Goal: Information Seeking & Learning: Learn about a topic

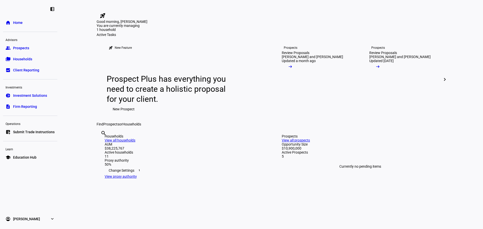
click at [22, 58] on span "Households" at bounding box center [22, 59] width 19 height 5
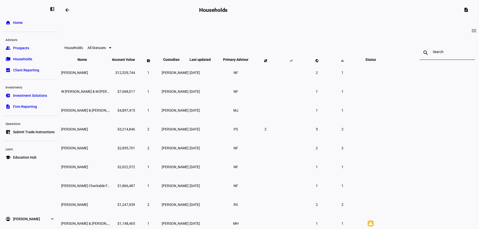
click at [135, 62] on span "Account Value keyboard_arrow_down keyboard_arrow_up" at bounding box center [123, 60] width 23 height 4
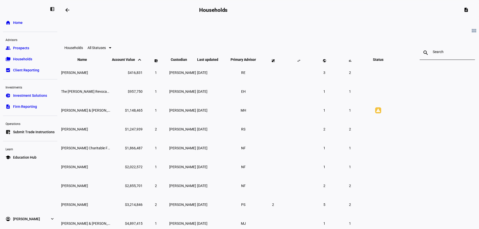
click at [143, 62] on span "Account Value keyboard_arrow_down keyboard_arrow_up" at bounding box center [127, 60] width 31 height 4
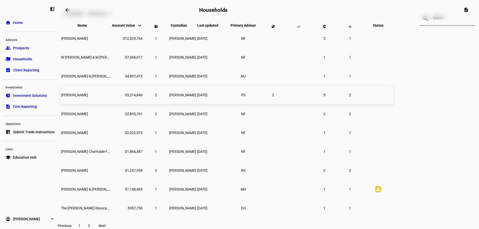
scroll to position [50, 0]
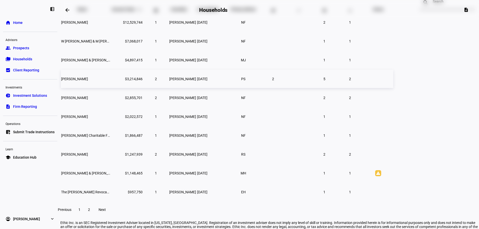
click at [111, 85] on td "[PERSON_NAME]" at bounding box center [86, 79] width 50 height 18
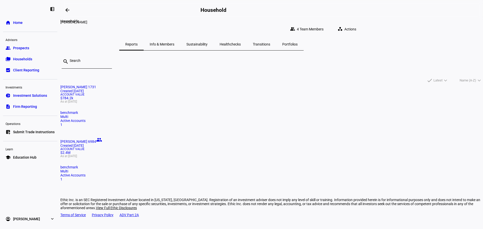
click at [68, 9] on mat-icon "arrow_backwards" at bounding box center [67, 10] width 6 height 6
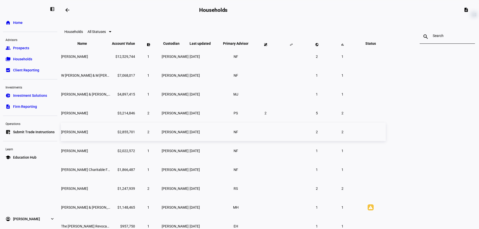
scroll to position [25, 0]
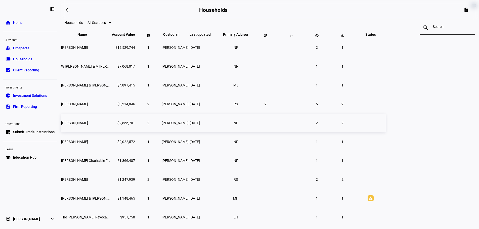
click at [88, 125] on span "[PERSON_NAME]" at bounding box center [74, 123] width 27 height 4
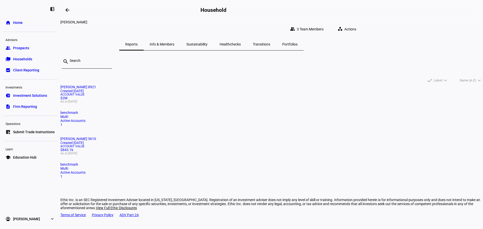
click at [68, 9] on mat-icon "arrow_backwards" at bounding box center [67, 10] width 6 height 6
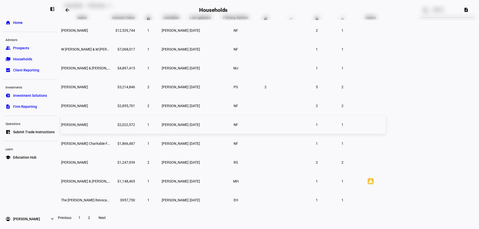
scroll to position [50, 0]
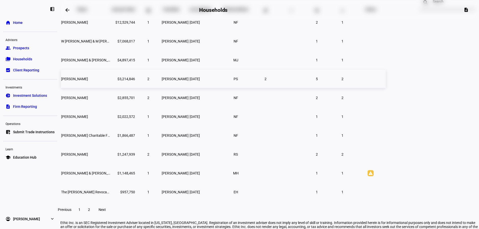
click at [111, 88] on td "[PERSON_NAME]" at bounding box center [86, 79] width 50 height 18
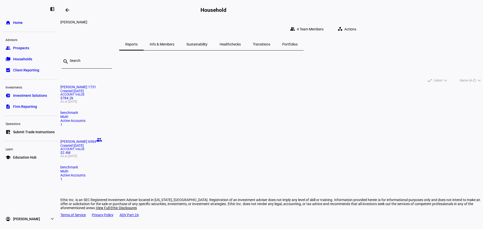
click at [270, 137] on mat-card "[PERSON_NAME] 6984 people Created [DATE] Account Value $2.4M As at [DATE] bench…" at bounding box center [271, 159] width 422 height 44
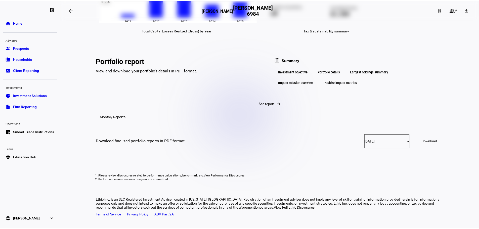
scroll to position [779, 0]
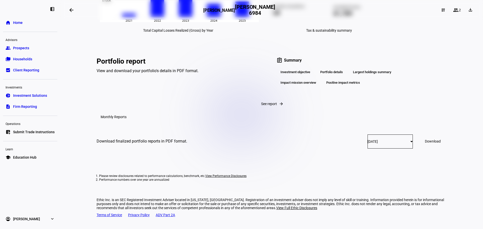
click at [307, 87] on div "Impact mission overview" at bounding box center [298, 82] width 44 height 9
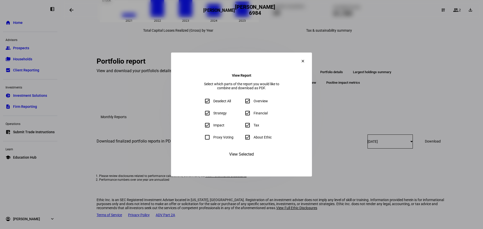
click at [250, 160] on span "View Selected" at bounding box center [241, 154] width 25 height 12
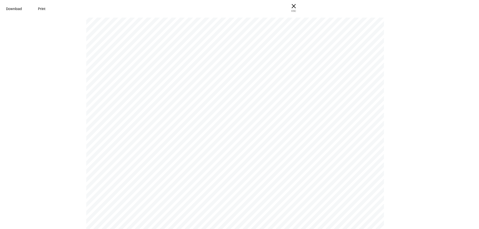
scroll to position [0, 0]
drag, startPoint x: 229, startPoint y: 174, endPoint x: 229, endPoint y: 76, distance: 98.0
click at [22, 9] on span "Download" at bounding box center [14, 9] width 16 height 4
click at [393, 101] on div "[PERSON_NAME] [PERSON_NAME] [PERSON_NAME] 6984 | Portfolio Report Powered by Pa…" at bounding box center [239, 122] width 479 height 213
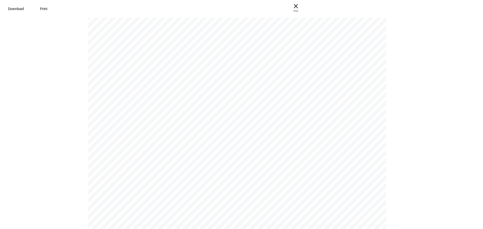
scroll to position [0, 0]
drag, startPoint x: 257, startPoint y: 132, endPoint x: 250, endPoint y: 54, distance: 79.3
click at [302, 6] on span "ESC" at bounding box center [294, 9] width 16 height 7
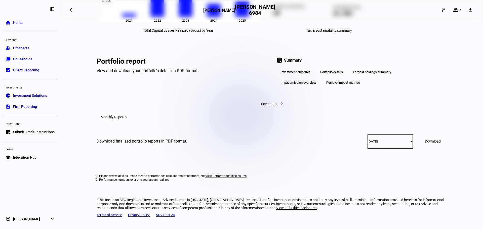
click at [353, 87] on div "Positive impact metrics" at bounding box center [343, 82] width 42 height 9
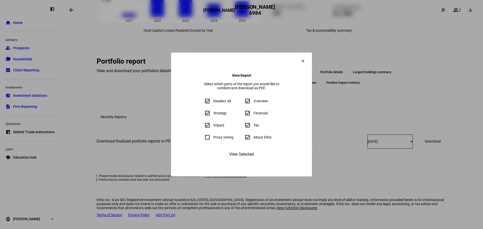
click at [305, 59] on mat-icon "clear" at bounding box center [302, 61] width 5 height 5
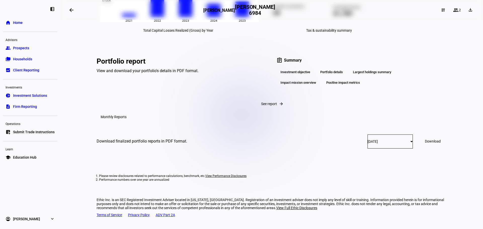
click at [334, 76] on div "Portfolio details" at bounding box center [331, 72] width 31 height 9
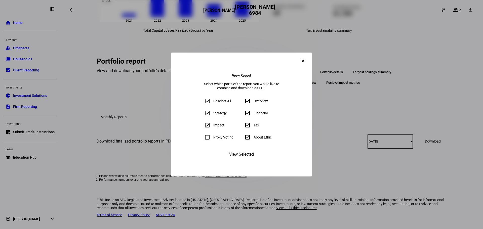
click at [305, 59] on mat-icon "clear" at bounding box center [302, 61] width 5 height 5
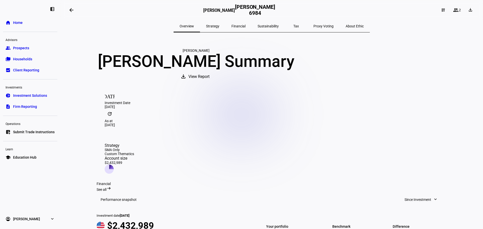
drag, startPoint x: 270, startPoint y: 27, endPoint x: 267, endPoint y: 30, distance: 4.3
click at [270, 27] on span "Sustainability" at bounding box center [267, 26] width 21 height 4
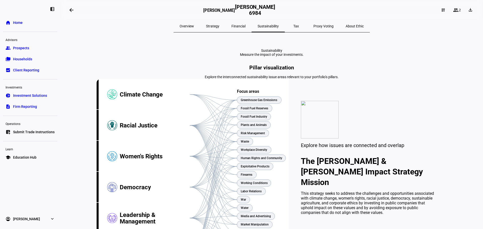
drag, startPoint x: 210, startPoint y: 173, endPoint x: 207, endPoint y: 76, distance: 96.8
click at [194, 27] on span "Overview" at bounding box center [186, 26] width 14 height 4
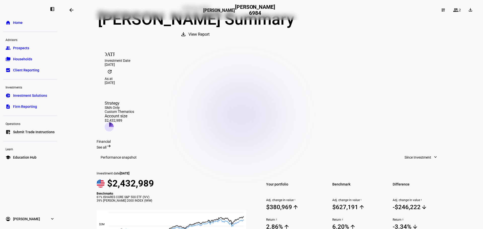
scroll to position [50, 0]
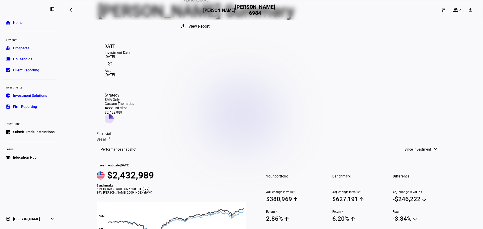
drag, startPoint x: 26, startPoint y: 155, endPoint x: 41, endPoint y: 154, distance: 15.1
click at [26, 155] on link "school Education Hub" at bounding box center [30, 157] width 54 height 10
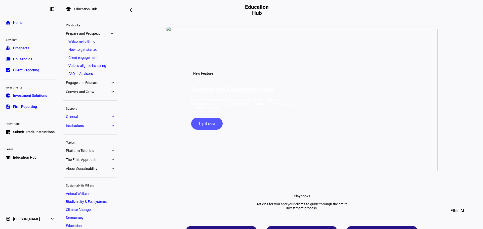
click at [90, 64] on link "Values-aligned investing" at bounding box center [90, 65] width 49 height 7
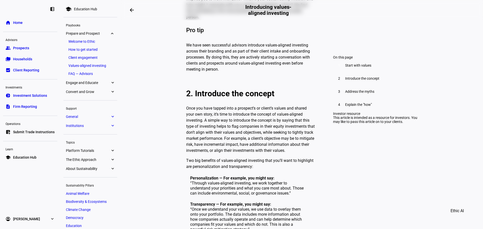
scroll to position [25, 0]
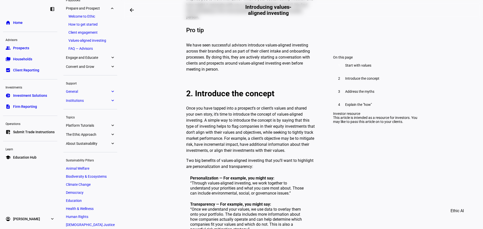
click at [113, 134] on eth-mat-symbol "expand_more" at bounding box center [112, 134] width 5 height 5
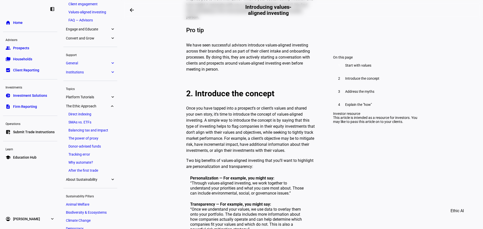
scroll to position [78, 0]
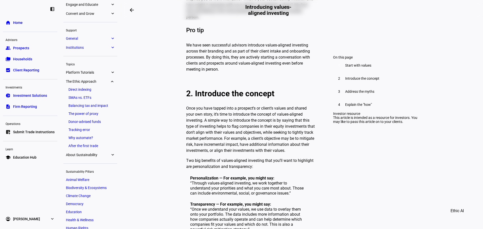
click at [111, 154] on eth-mat-symbol "expand_more" at bounding box center [112, 154] width 5 height 5
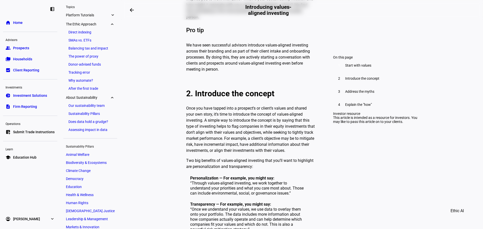
scroll to position [179, 0]
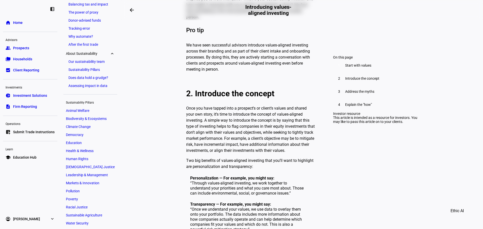
click at [86, 68] on link "Sustainability Pillars" at bounding box center [90, 69] width 49 height 7
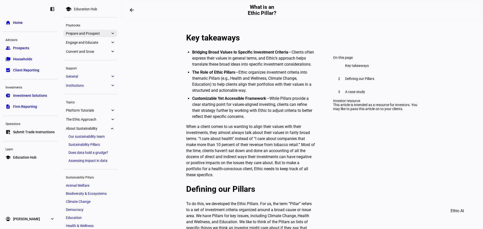
click at [86, 31] on span "Prepare and Prospect" at bounding box center [88, 33] width 44 height 4
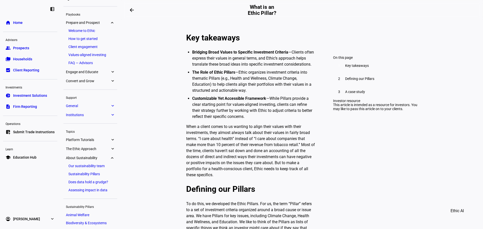
scroll to position [2, 0]
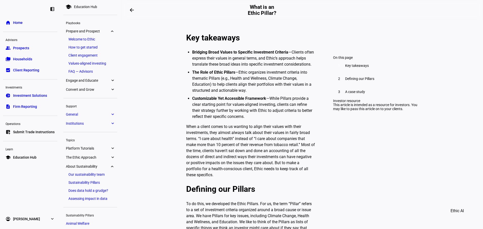
click at [84, 79] on span "Engage and Educate" at bounding box center [88, 80] width 44 height 4
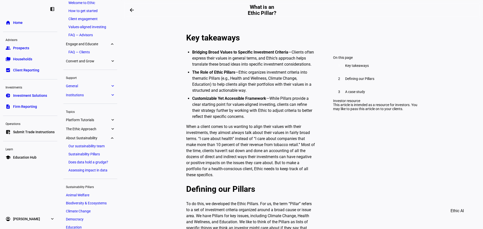
scroll to position [0, 0]
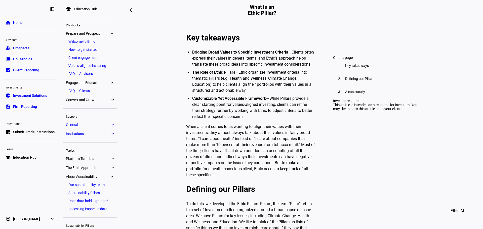
click at [82, 127] on span "General" at bounding box center [88, 125] width 44 height 4
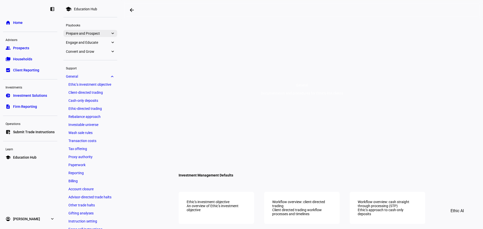
click at [93, 33] on span "Prepare and Prospect" at bounding box center [88, 33] width 44 height 4
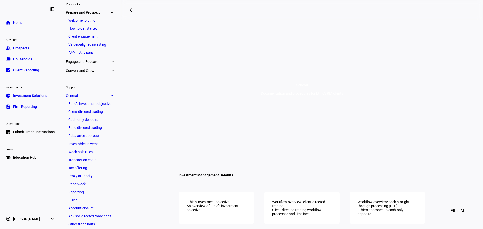
scroll to position [27, 0]
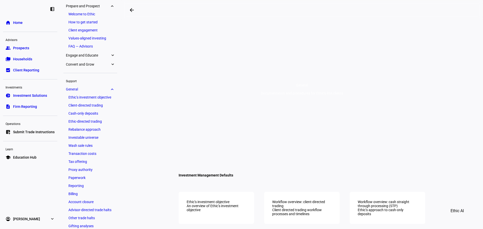
click at [85, 31] on link "Client engagement" at bounding box center [90, 30] width 49 height 7
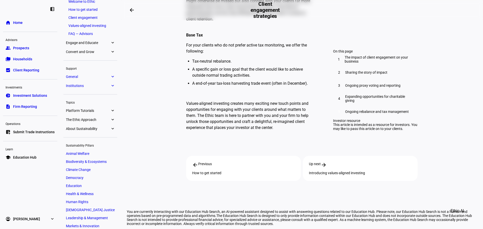
scroll to position [78, 0]
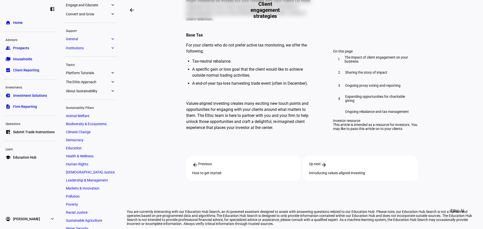
click at [86, 119] on link "Animal Welfare" at bounding box center [90, 115] width 54 height 7
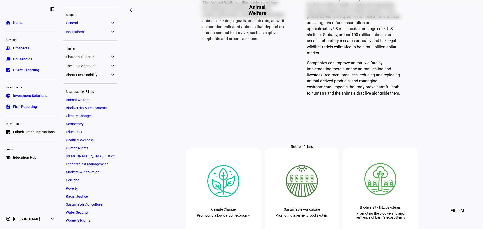
scroll to position [527, 0]
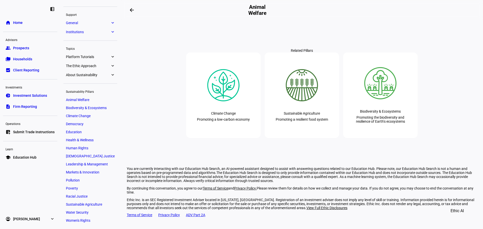
click at [31, 158] on span "Education Hub" at bounding box center [24, 157] width 23 height 5
click at [135, 10] on mat-icon "arrow_backwards" at bounding box center [132, 10] width 6 height 6
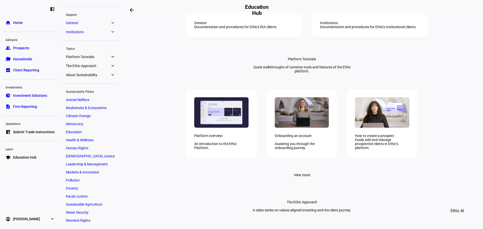
scroll to position [503, 0]
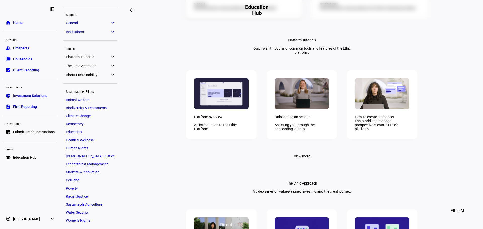
click at [250, 18] on div "General Documentation and procedures for Ethic's RIA clients" at bounding box center [244, 6] width 116 height 24
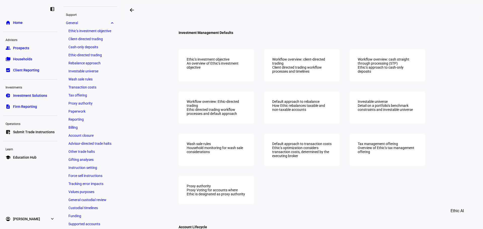
scroll to position [151, 0]
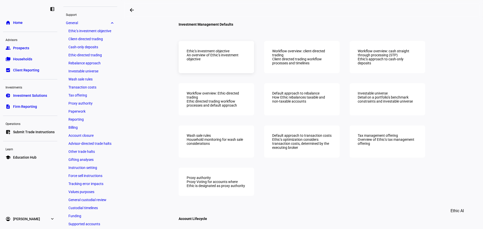
click at [221, 61] on div "An overview of Ethic’s investment objective" at bounding box center [215, 57] width 59 height 8
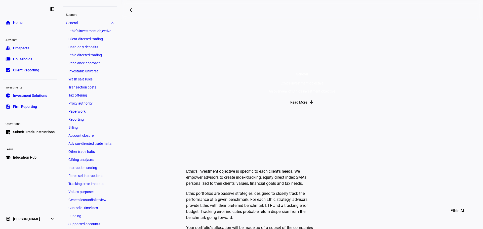
click at [135, 8] on span at bounding box center [132, 10] width 12 height 12
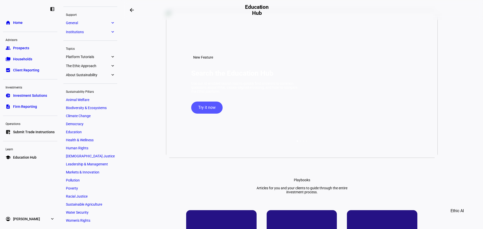
scroll to position [25, 0]
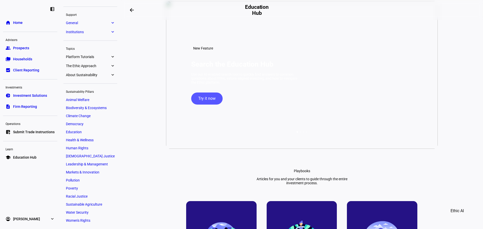
click at [299, 132] on div at bounding box center [300, 132] width 2 height 2
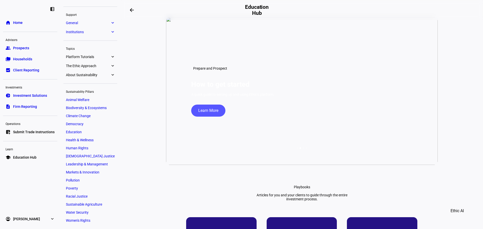
scroll to position [0, 0]
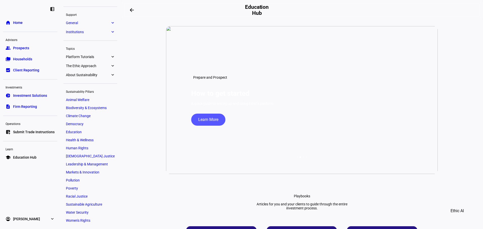
click at [302, 157] on div at bounding box center [303, 157] width 2 height 2
click at [305, 157] on div at bounding box center [306, 157] width 2 height 2
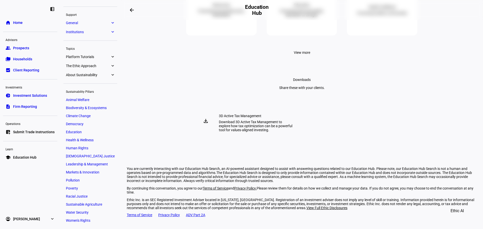
scroll to position [1321, 0]
click at [210, 116] on div "download" at bounding box center [206, 121] width 18 height 18
click at [19, 24] on span "Home" at bounding box center [18, 22] width 10 height 5
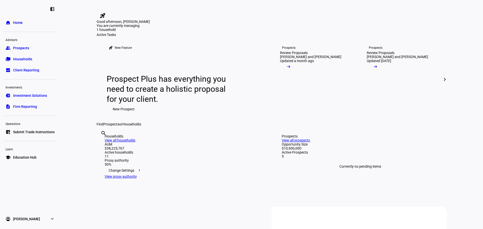
scroll to position [45, 0]
